Goal: Information Seeking & Learning: Check status

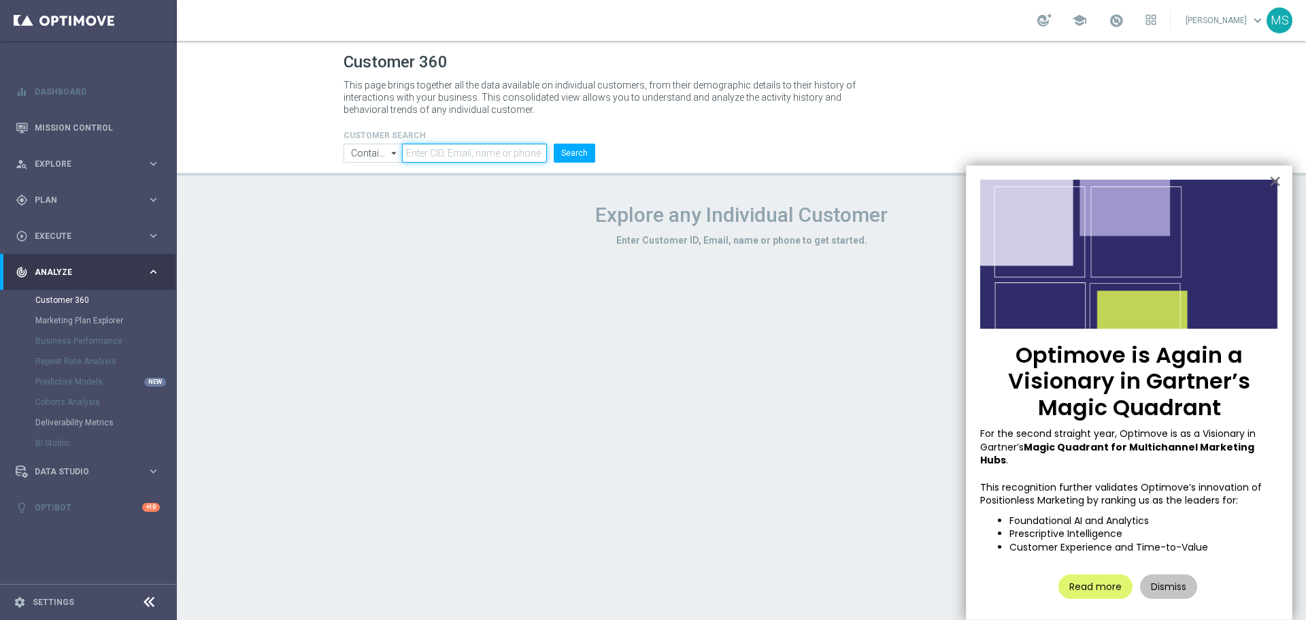
drag, startPoint x: 499, startPoint y: 146, endPoint x: 524, endPoint y: 154, distance: 26.0
click at [499, 146] on input "text" at bounding box center [474, 153] width 145 height 19
paste input "619779"
click at [575, 154] on button "Search" at bounding box center [575, 153] width 42 height 19
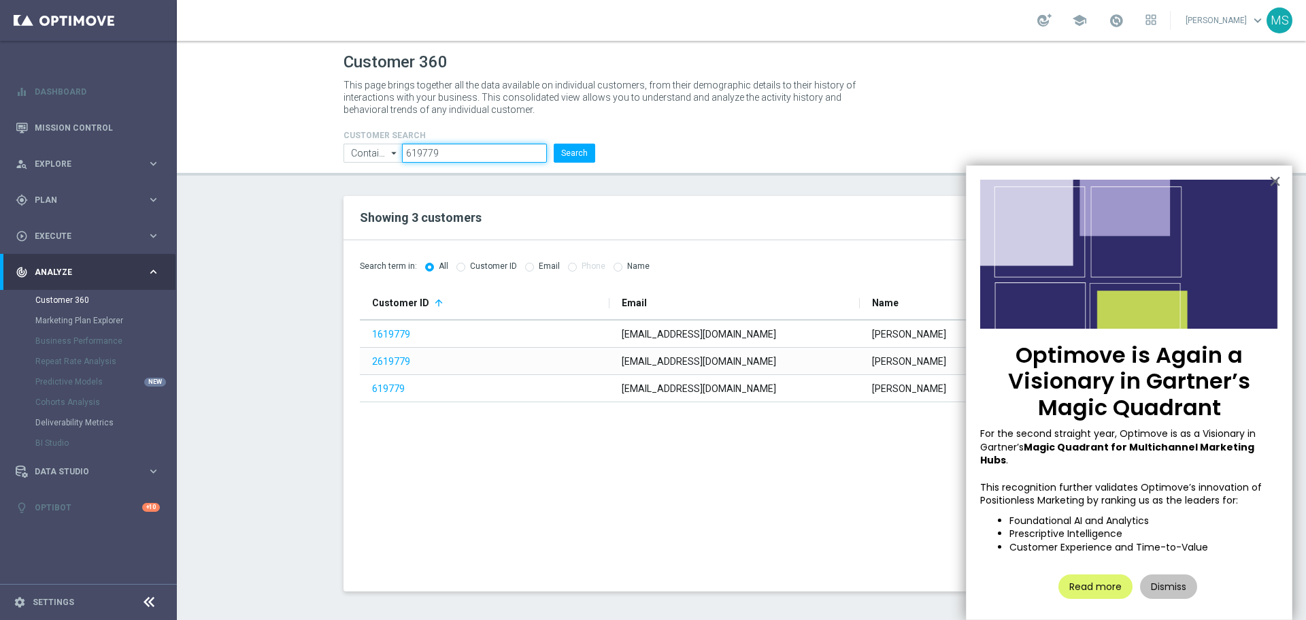
click at [408, 147] on input "619779" at bounding box center [474, 153] width 145 height 19
paste input "1601115"
type input "1601115"
click at [566, 146] on button "Search" at bounding box center [575, 153] width 42 height 19
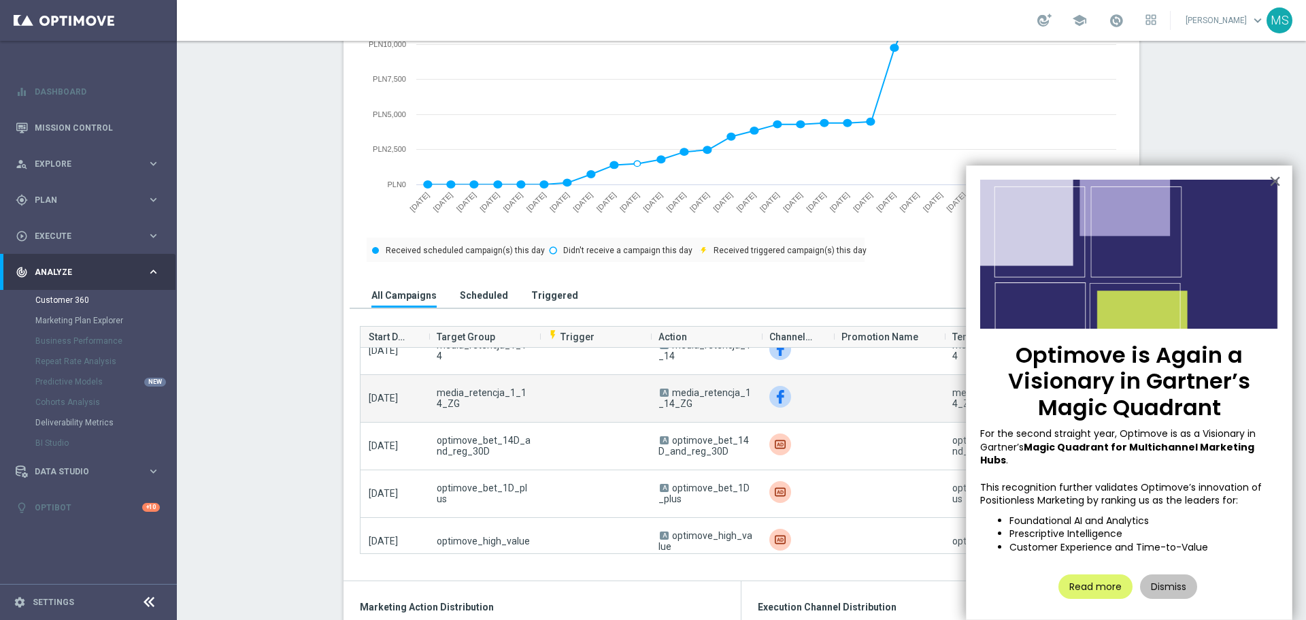
scroll to position [272, 0]
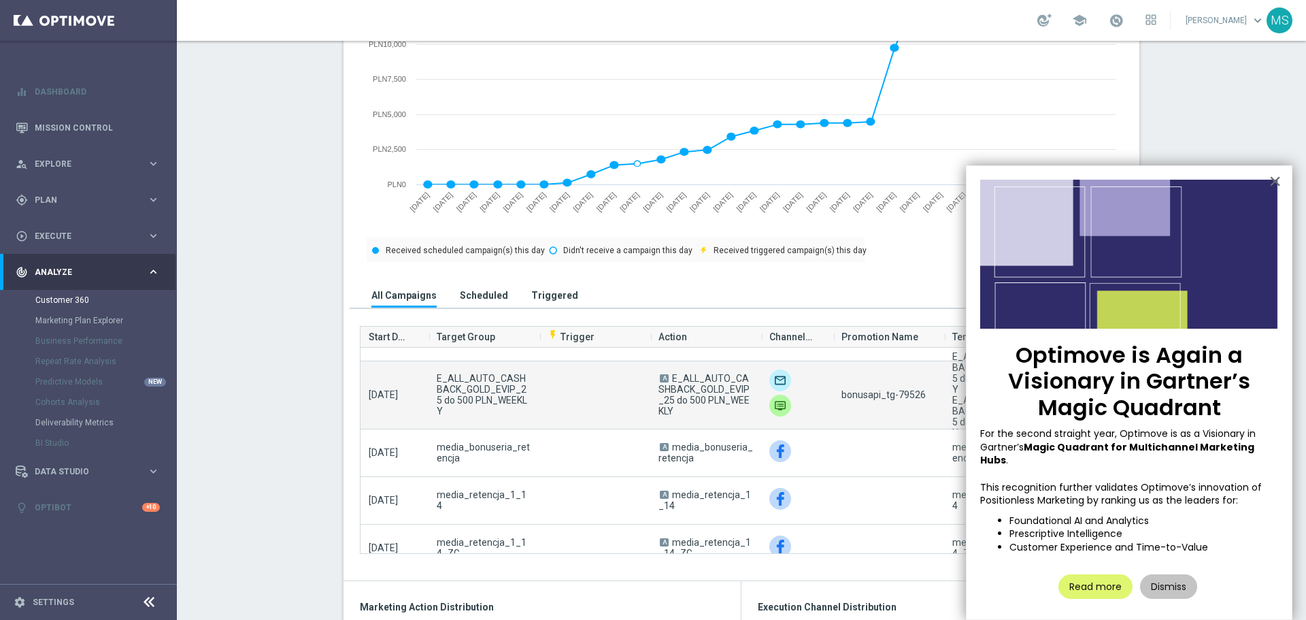
click at [900, 400] on span "bonusapi_tg-79526" at bounding box center [884, 394] width 84 height 11
click at [899, 400] on span "bonusapi_tg-79526" at bounding box center [884, 394] width 84 height 11
copy span "79526"
